Goal: Find specific page/section: Find specific page/section

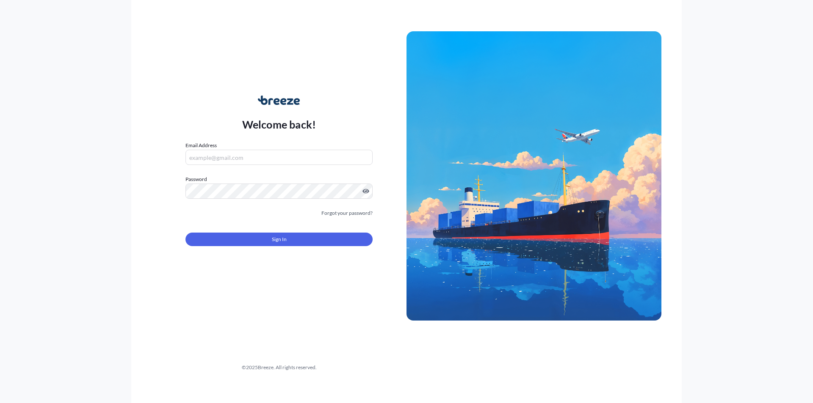
type input "[PERSON_NAME][EMAIL_ADDRESS][PERSON_NAME][DOMAIN_NAME]"
click at [262, 228] on div "Sign In" at bounding box center [278, 237] width 187 height 19
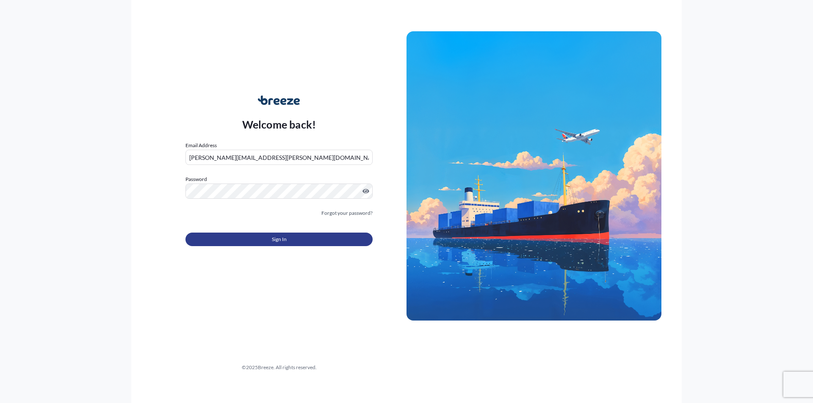
click at [263, 237] on button "Sign In" at bounding box center [278, 240] width 187 height 14
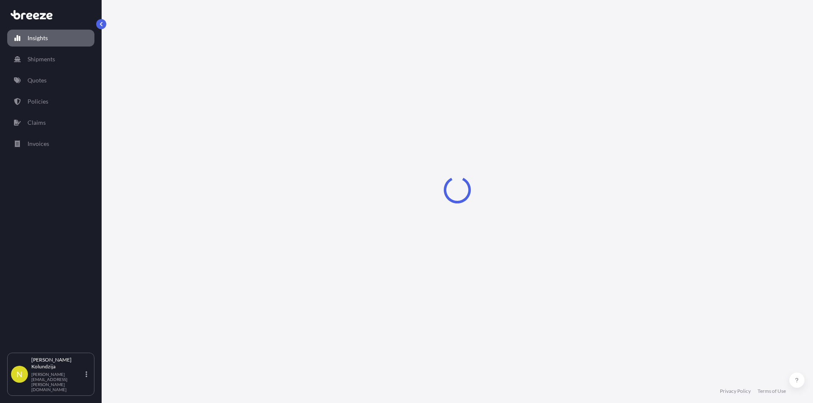
select select "2025"
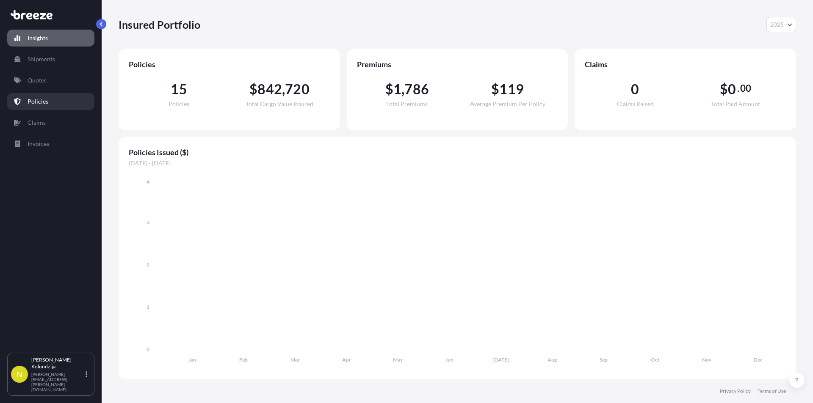
click at [51, 99] on link "Policies" at bounding box center [50, 101] width 87 height 17
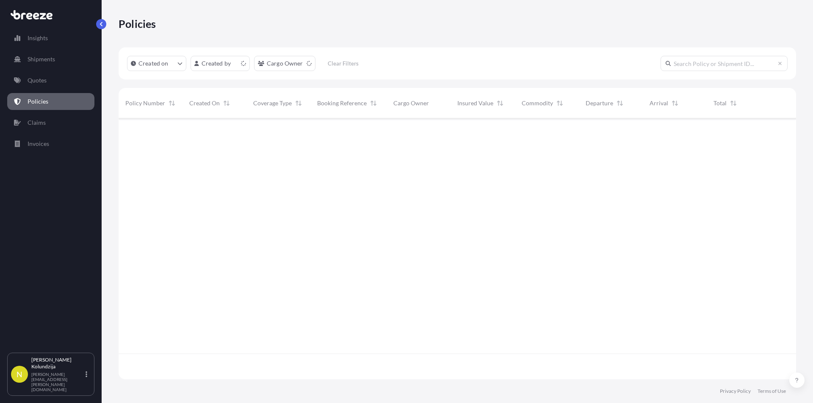
scroll to position [259, 671]
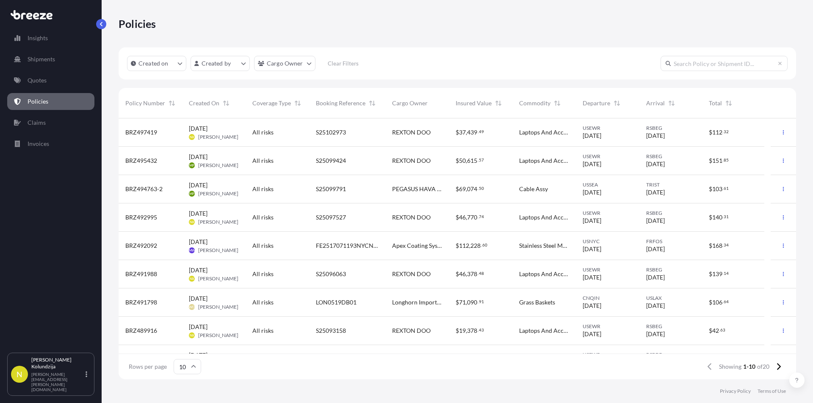
click at [360, 131] on div "S25102973" at bounding box center [347, 132] width 63 height 8
